Goal: Information Seeking & Learning: Learn about a topic

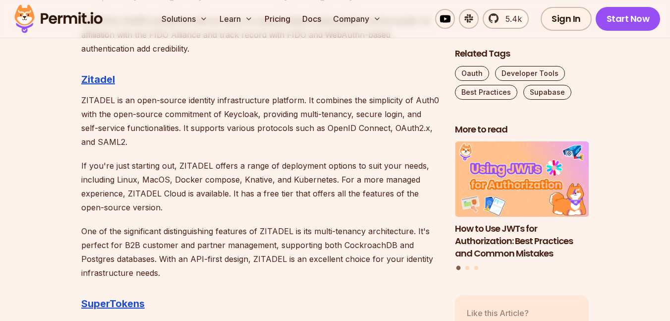
scroll to position [1620, 0]
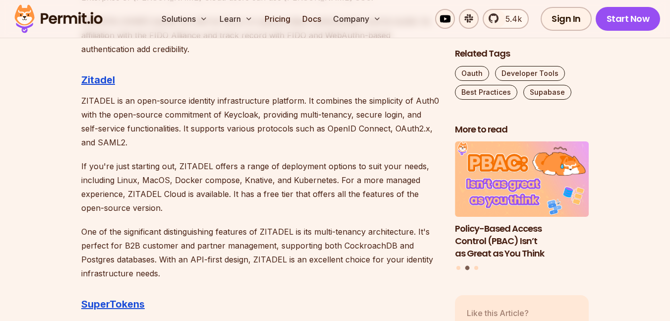
click at [160, 129] on p "ZITADEL is an open-source identity infrastructure platform. It combines the sim…" at bounding box center [260, 122] width 358 height 56
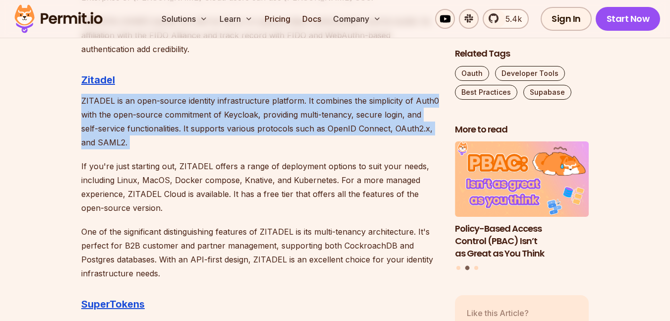
click at [160, 129] on p "ZITADEL is an open-source identity infrastructure platform. It combines the sim…" at bounding box center [260, 122] width 358 height 56
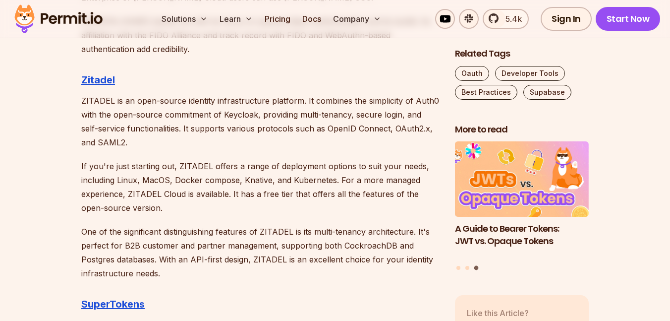
click at [278, 105] on p "ZITADEL is an open-source identity infrastructure platform. It combines the sim…" at bounding box center [260, 122] width 358 height 56
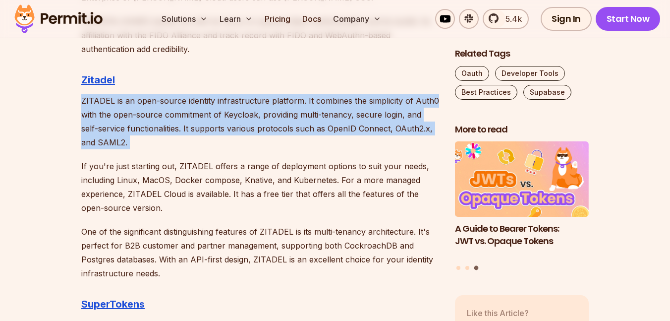
click at [278, 105] on p "ZITADEL is an open-source identity infrastructure platform. It combines the sim…" at bounding box center [260, 122] width 358 height 56
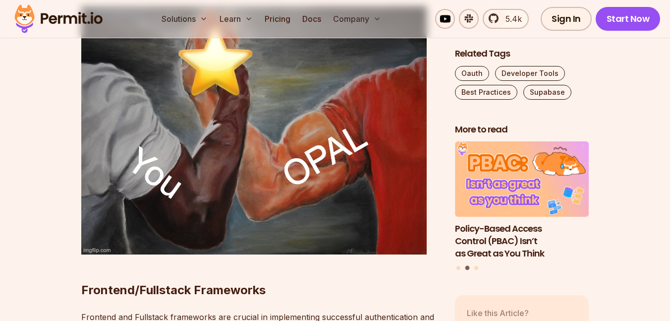
scroll to position [3559, 0]
